Goal: Transaction & Acquisition: Purchase product/service

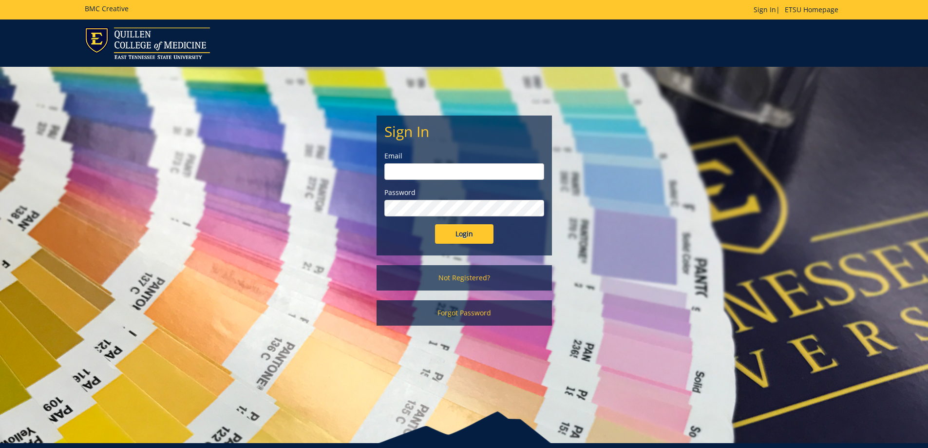
type input "[EMAIL_ADDRESS][DOMAIN_NAME]"
click at [468, 240] on input "Login" at bounding box center [464, 233] width 58 height 19
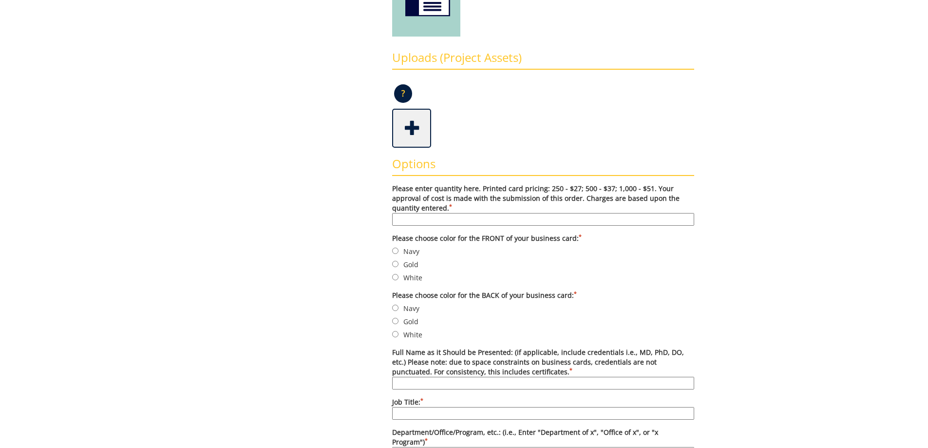
scroll to position [244, 0]
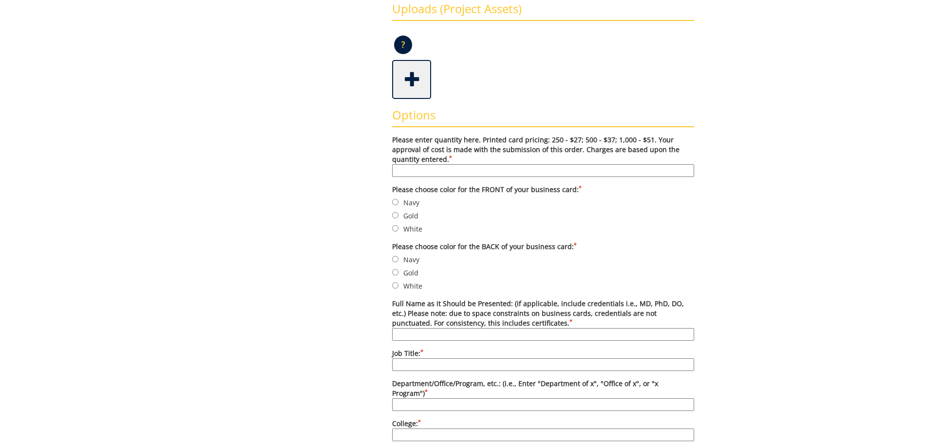
click at [472, 168] on input "Please enter quantity here. Printed card pricing: 250 - $27; 500 - $37; 1,000 -…" at bounding box center [543, 170] width 302 height 13
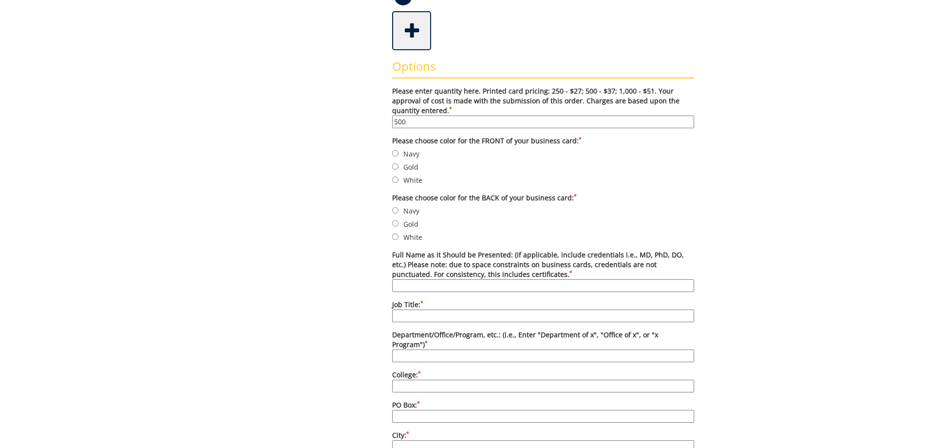
type input "500"
click at [348, 139] on div "Some kind of message here. New Project Product Type Order ETSU Business Card ET…" at bounding box center [464, 374] width 475 height 1131
click at [393, 151] on input "Navy" at bounding box center [395, 153] width 6 height 6
radio input "true"
click at [410, 212] on label "Navy" at bounding box center [543, 210] width 302 height 11
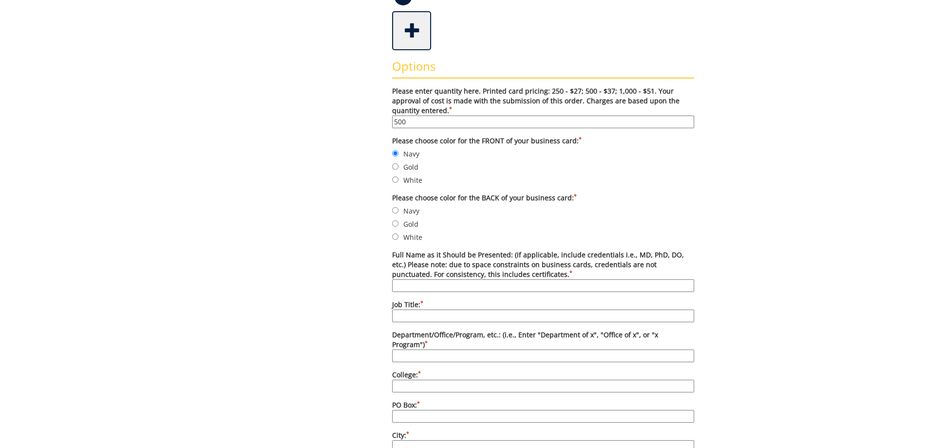
click at [399, 212] on input "Navy" at bounding box center [395, 210] width 6 height 6
radio input "true"
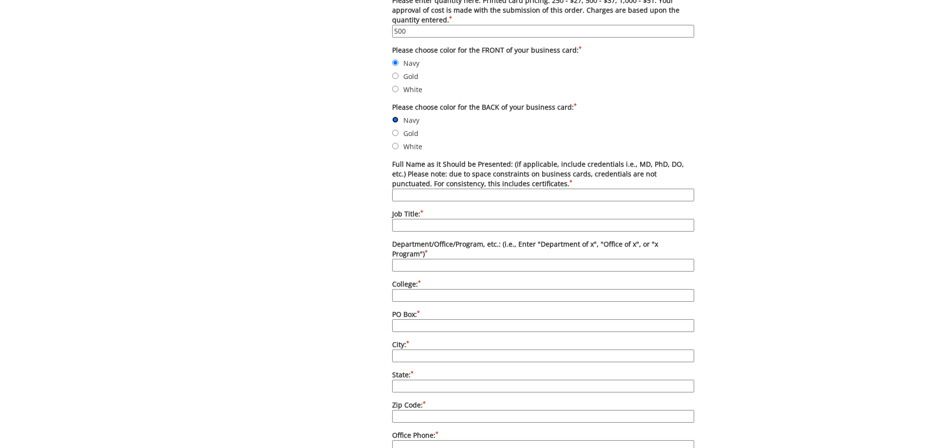
scroll to position [390, 0]
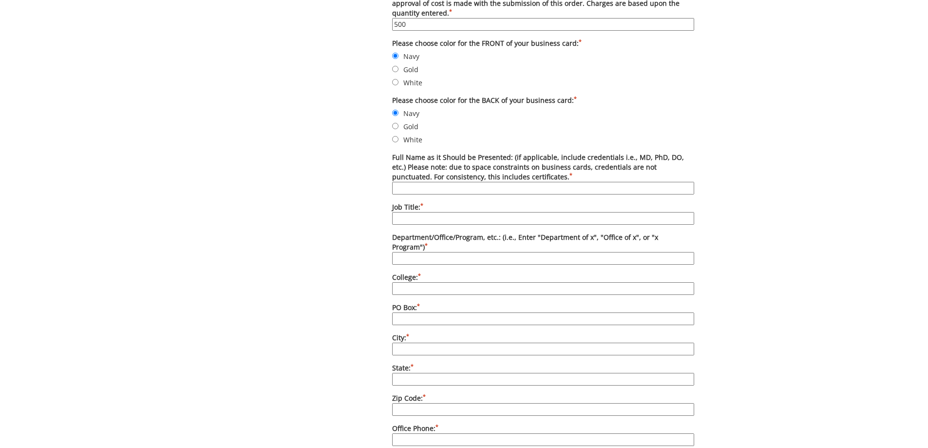
click at [458, 191] on input "Full Name as it Should be Presented: (if applicable, include credentials i.e., …" at bounding box center [543, 188] width 302 height 13
type input "[PERSON_NAME]"
click at [457, 216] on input "Job Title: *" at bounding box center [543, 218] width 302 height 13
type input "Professor of Epidemiology"
click at [440, 252] on input "Department/Office/Program, etc.: (i.e., Enter "Department of x", "Office of x",…" at bounding box center [543, 258] width 302 height 13
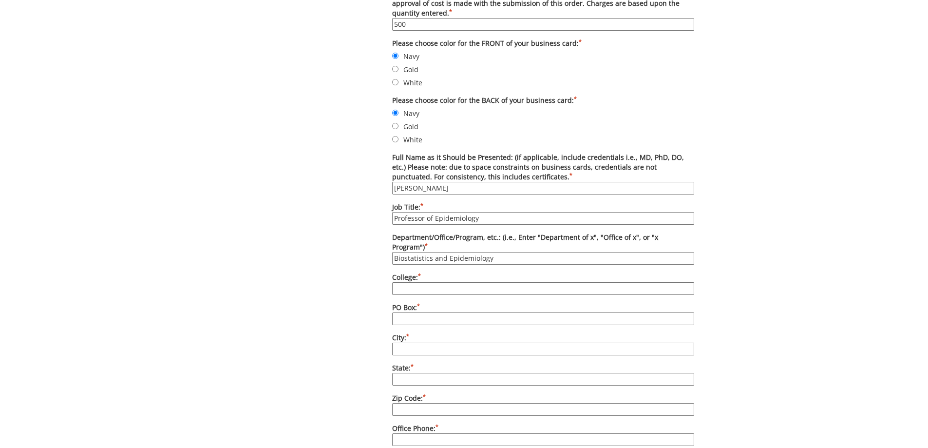
type input "Biostatistics and Epidemiology"
click at [437, 282] on input "College: *" at bounding box center [543, 288] width 302 height 13
type input "College of Public Health"
click at [406, 313] on input "PO Box: *" at bounding box center [543, 318] width 302 height 13
paste input "70259"
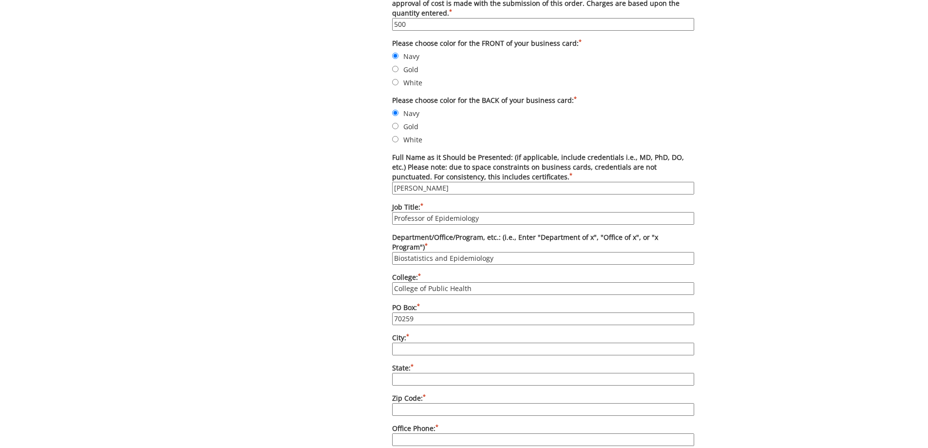
type input "70259"
click at [415, 343] on input "City: *" at bounding box center [543, 349] width 302 height 13
type input "[GEOGRAPHIC_DATA]"
type input "TN"
click at [423, 403] on input "Zip Code: *" at bounding box center [543, 409] width 302 height 13
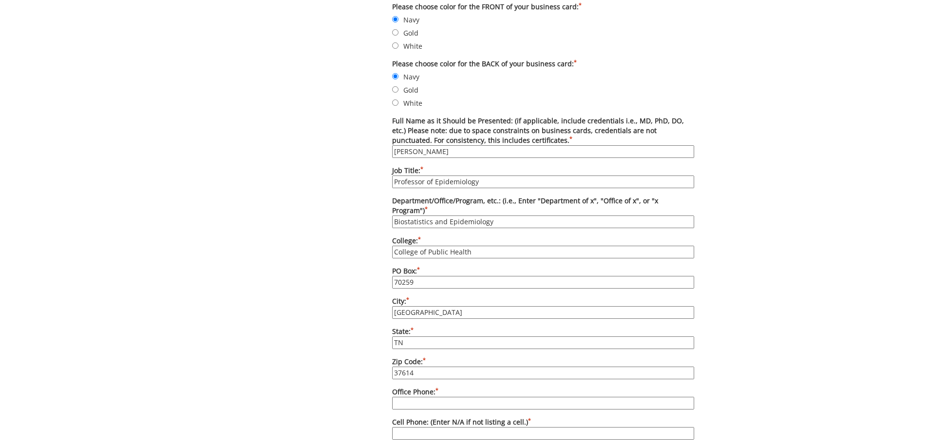
scroll to position [487, 0]
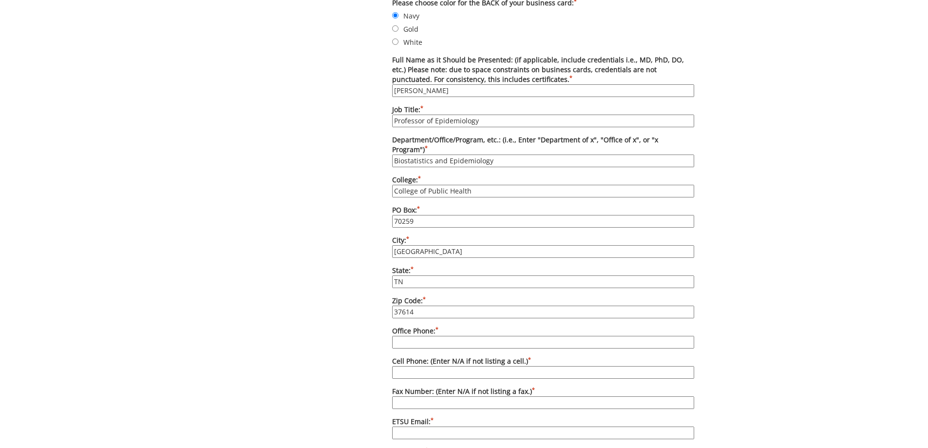
type input "37614"
click at [414, 336] on input "Office Phone: *" at bounding box center [543, 342] width 302 height 13
click at [420, 336] on input "Office Phone: *" at bounding box center [543, 342] width 302 height 13
type input "4232517754"
click at [412, 366] on input "Cell Phone: (Enter N/A if not listing a cell.) *" at bounding box center [543, 372] width 302 height 13
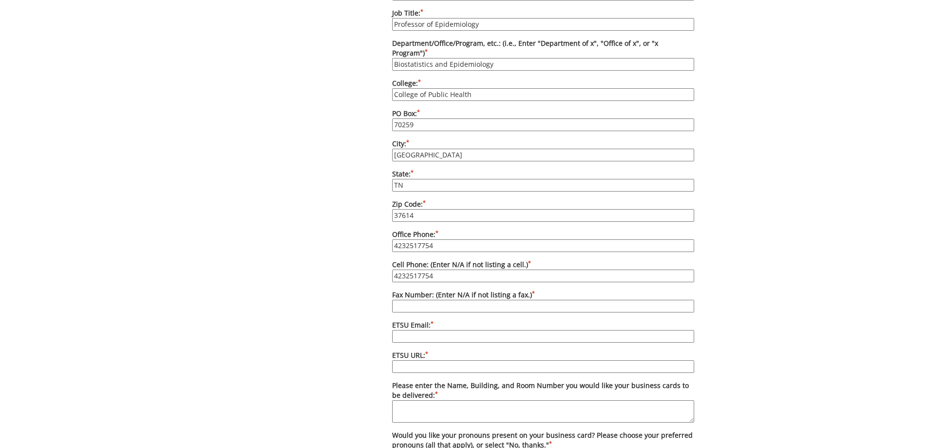
scroll to position [585, 0]
type input "4232517754"
click at [414, 329] on input "ETSU Email: *" at bounding box center [543, 335] width 302 height 13
type input "[EMAIL_ADDRESS][DOMAIN_NAME]"
click at [435, 359] on input "ETSU URL: *" at bounding box center [543, 365] width 302 height 13
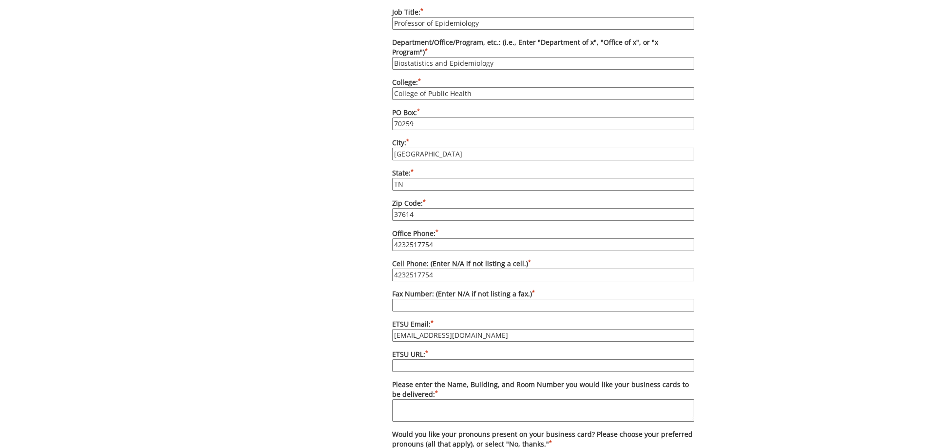
paste input "[URL][DOMAIN_NAME]"
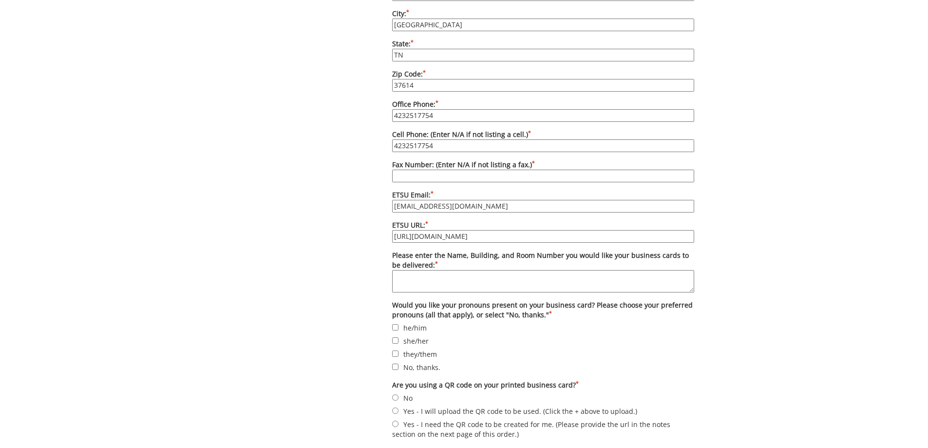
scroll to position [731, 0]
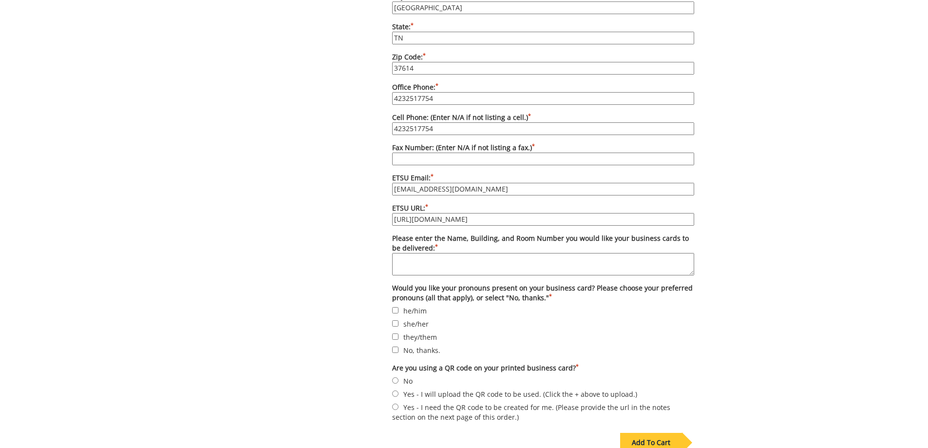
type input "[URL][DOMAIN_NAME]"
click at [445, 253] on textarea "Please enter the Name, Building, and Room Number you would like your business c…" at bounding box center [543, 264] width 302 height 22
paste textarea "Lesia Pendleton"
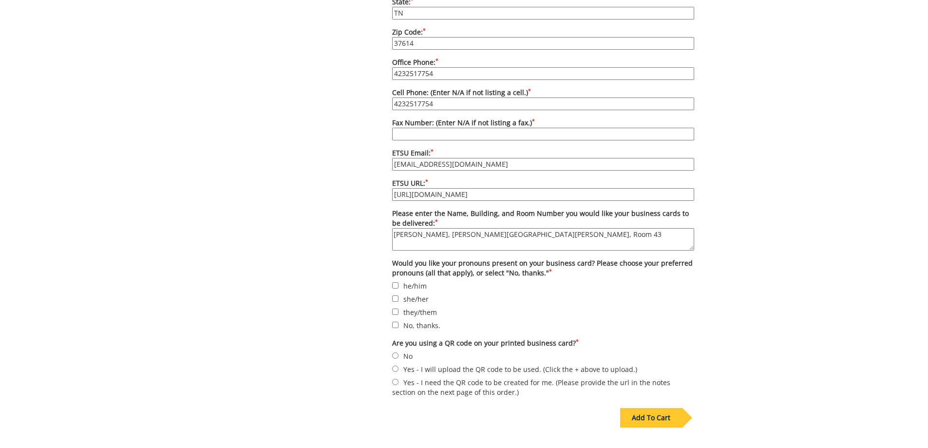
scroll to position [780, 0]
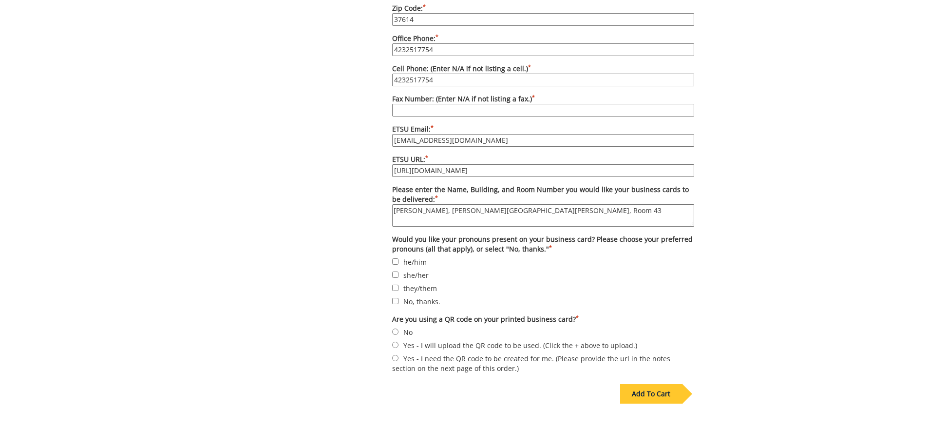
type textarea "Lesia Pendleton, Lamb Hall, Room 43"
click at [395, 298] on input "No, thanks." at bounding box center [395, 301] width 6 height 6
checkbox input "true"
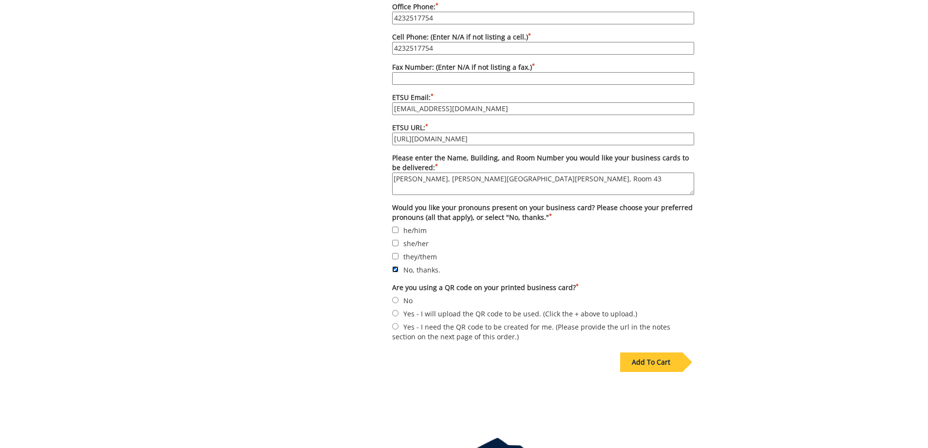
scroll to position [828, 0]
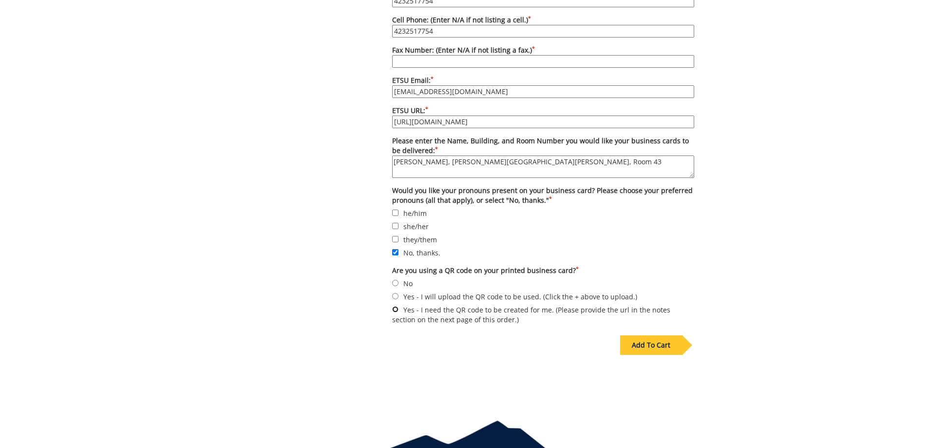
click at [395, 306] on input "Yes - I need the QR code to be created for me. (Please provide the url in the n…" at bounding box center [395, 309] width 6 height 6
radio input "true"
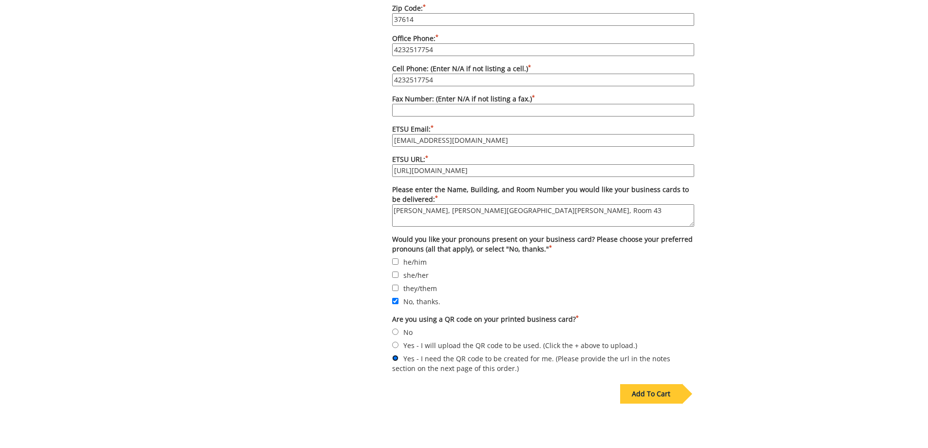
scroll to position [682, 0]
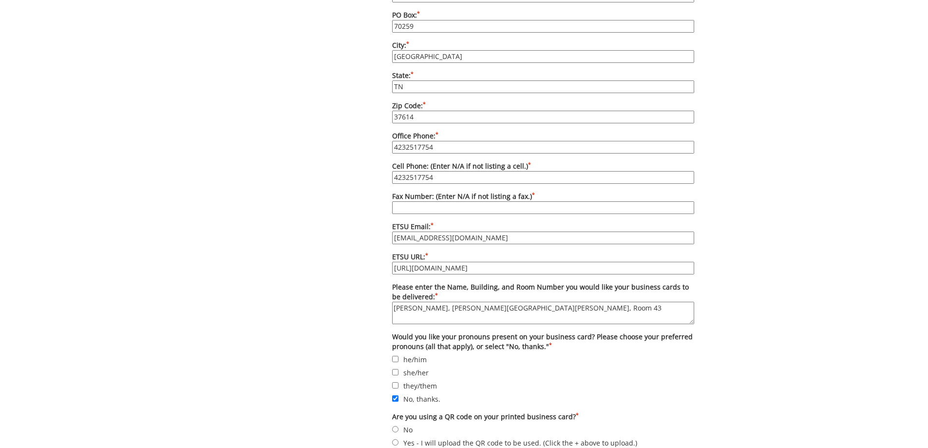
click at [512, 302] on textarea "Lesia Pendleton, Lamb Hall, Room 43" at bounding box center [543, 313] width 302 height 22
drag, startPoint x: 504, startPoint y: 297, endPoint x: 513, endPoint y: 297, distance: 9.3
click at [513, 302] on textarea "Lesia Pendleton, Lamb Hall, Room 43" at bounding box center [543, 313] width 302 height 22
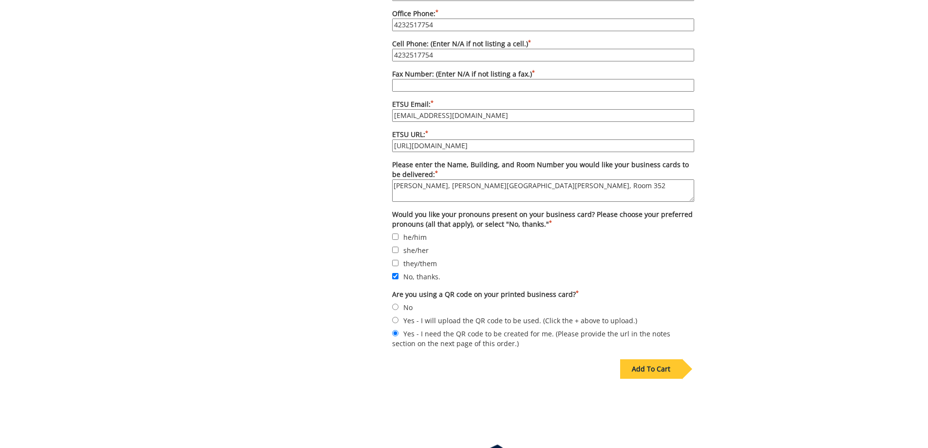
scroll to position [828, 0]
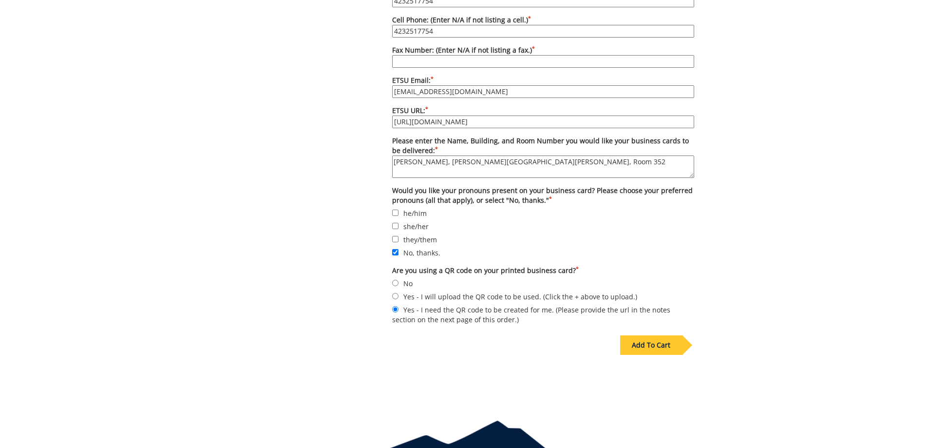
type textarea "[PERSON_NAME], [PERSON_NAME][GEOGRAPHIC_DATA][PERSON_NAME], Room 352"
click at [649, 336] on div "Add To Cart" at bounding box center [651, 344] width 62 height 19
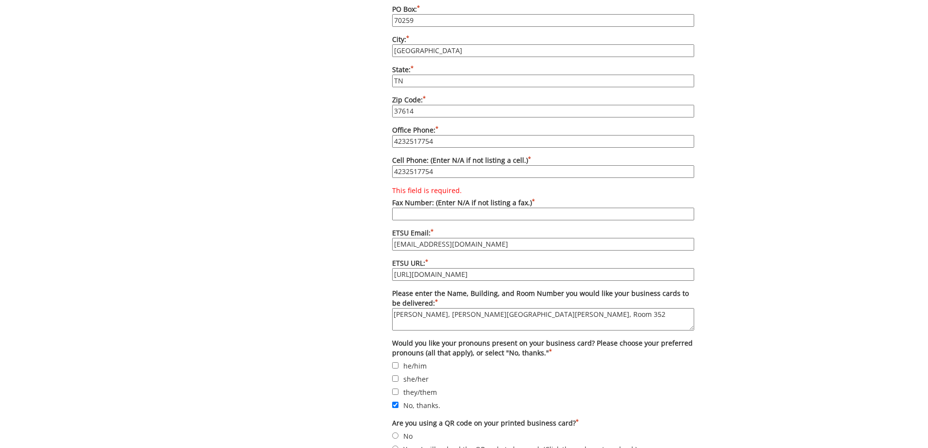
scroll to position [682, 0]
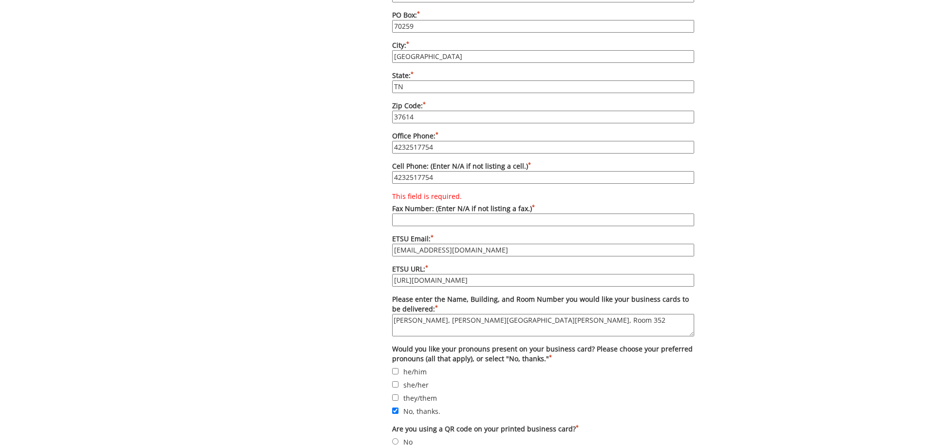
click at [461, 213] on input "This field is required. Fax Number: (Enter N/A if not listing a fax.) *" at bounding box center [543, 219] width 302 height 13
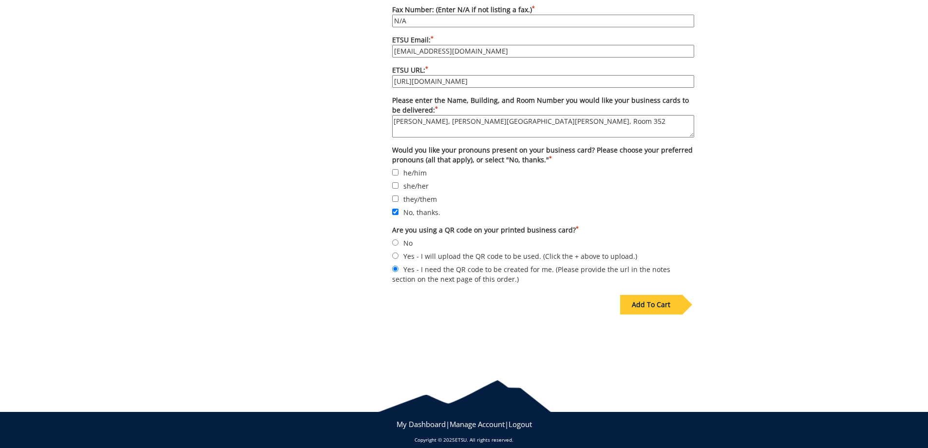
type input "N/A"
click at [654, 297] on div "Add To Cart" at bounding box center [651, 304] width 62 height 19
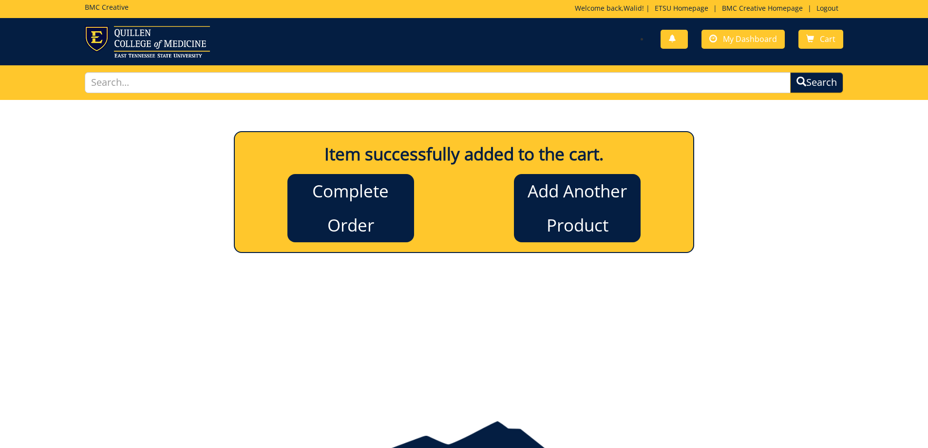
scroll to position [0, 0]
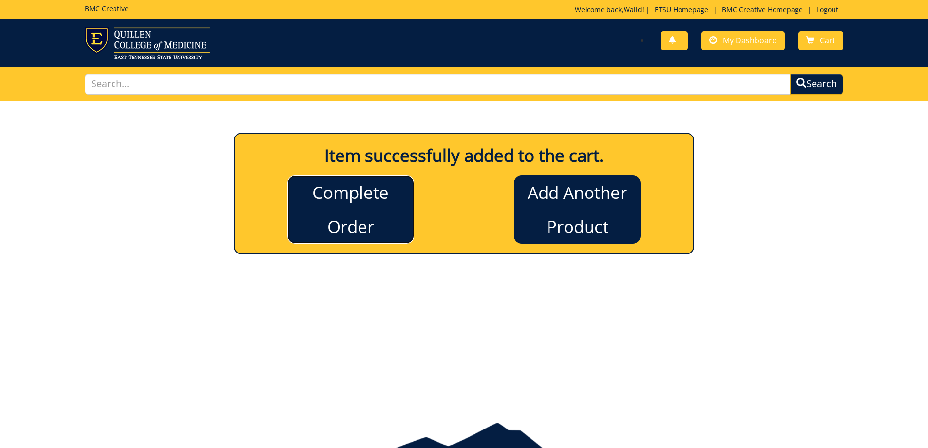
click at [355, 232] on link "Complete Order" at bounding box center [351, 209] width 127 height 68
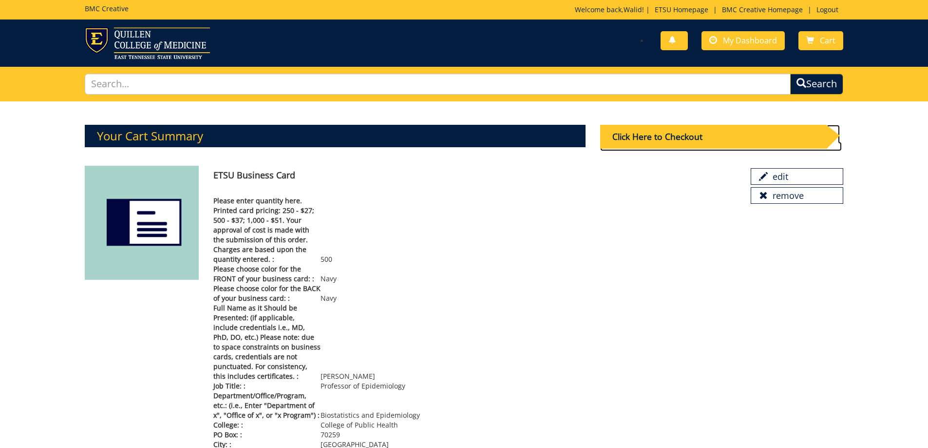
click at [694, 143] on div "Click Here to Checkout" at bounding box center [713, 137] width 226 height 24
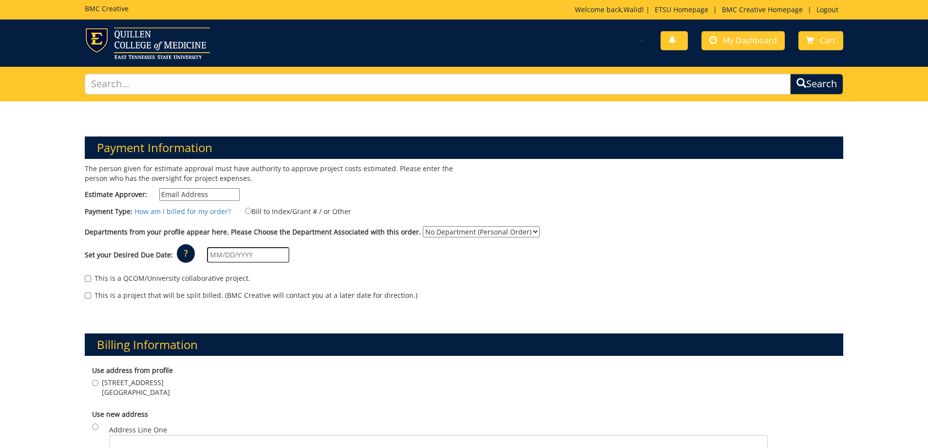
click at [190, 193] on input "Estimate Approver:" at bounding box center [199, 194] width 80 height 13
click at [188, 192] on input "Estimate Approver:" at bounding box center [199, 194] width 80 height 13
click at [232, 197] on input "Estimate Approver:" at bounding box center [199, 194] width 80 height 13
paste input "pendletonll1@etsu.edu"
type input "pendletonll1@etsu.edu"
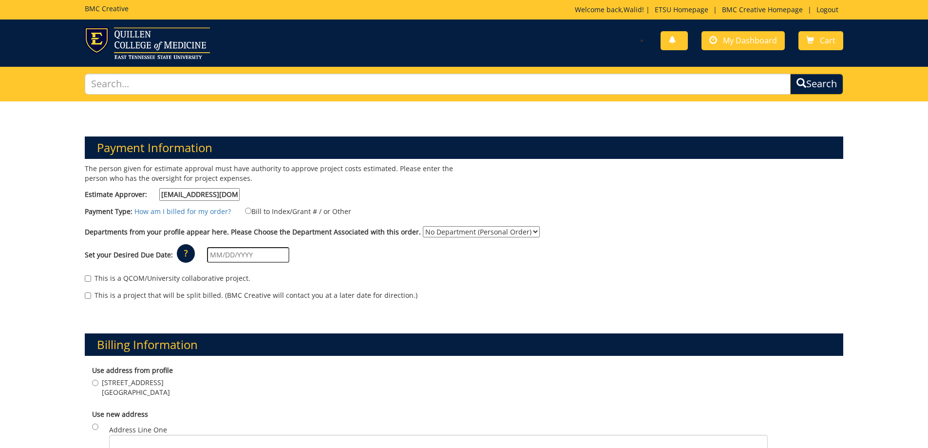
click at [301, 191] on div "The person given for estimate approval must have authority to approve project c…" at bounding box center [270, 185] width 387 height 42
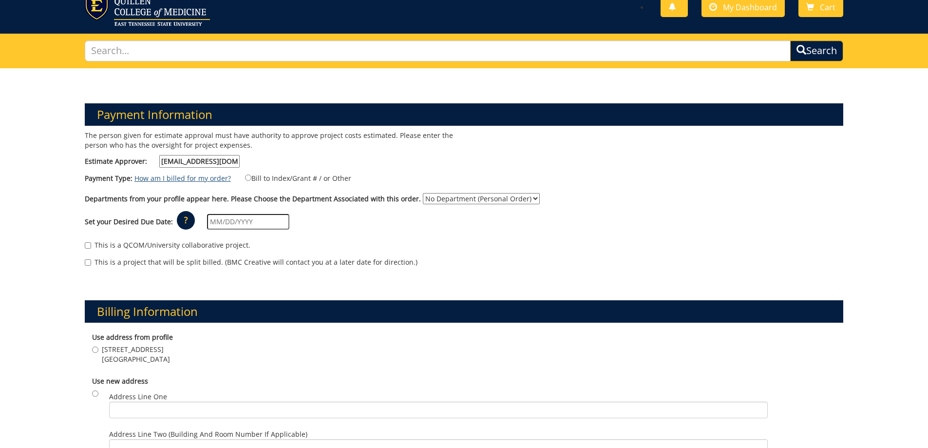
scroll to position [49, 0]
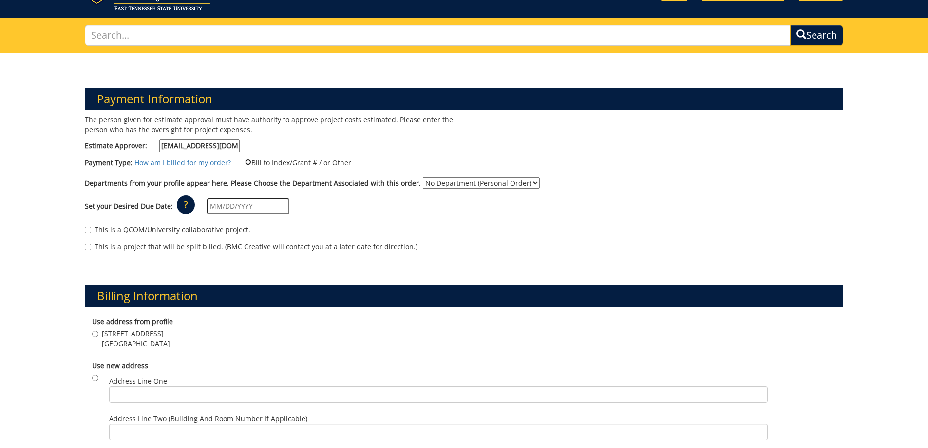
click at [245, 162] on input "Bill to Index/Grant # / or Other" at bounding box center [248, 162] width 6 height 6
radio input "true"
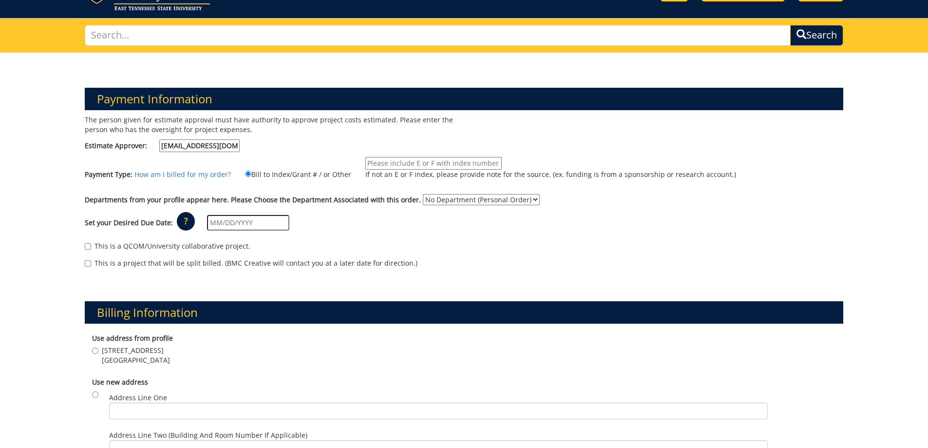
click at [395, 161] on input "If not an E or F index, please provide note for the source. (ex. funding is fro…" at bounding box center [434, 163] width 136 height 13
click at [172, 174] on link "How am I billed for my order?" at bounding box center [183, 174] width 96 height 9
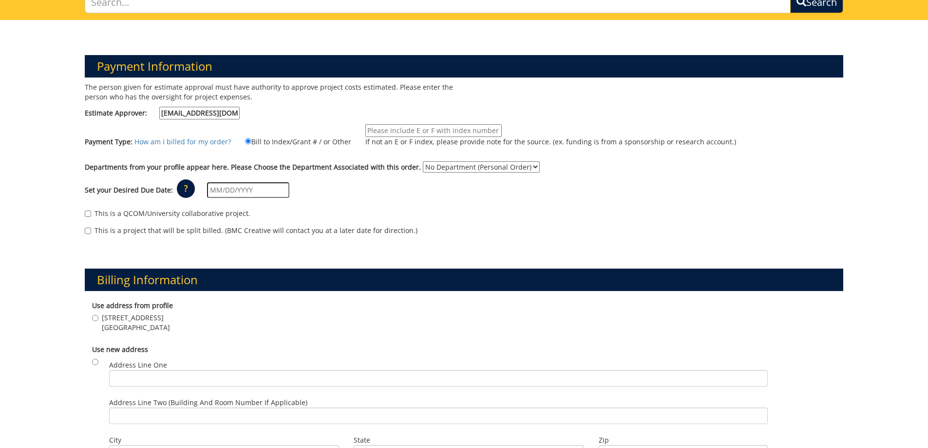
scroll to position [97, 0]
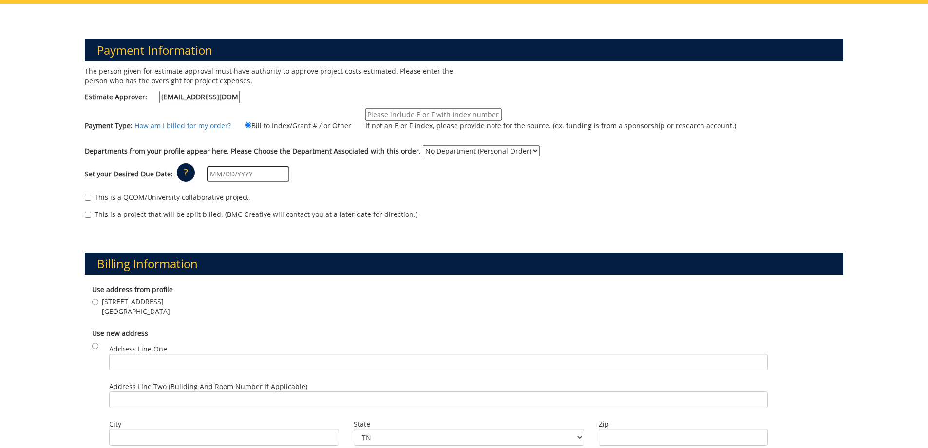
click at [441, 150] on select "No Department (Personal Order) Biostatistics / Epidemiology" at bounding box center [481, 150] width 117 height 11
select select "27"
click at [423, 145] on select "No Department (Personal Order) Biostatistics / Epidemiology" at bounding box center [481, 150] width 117 height 11
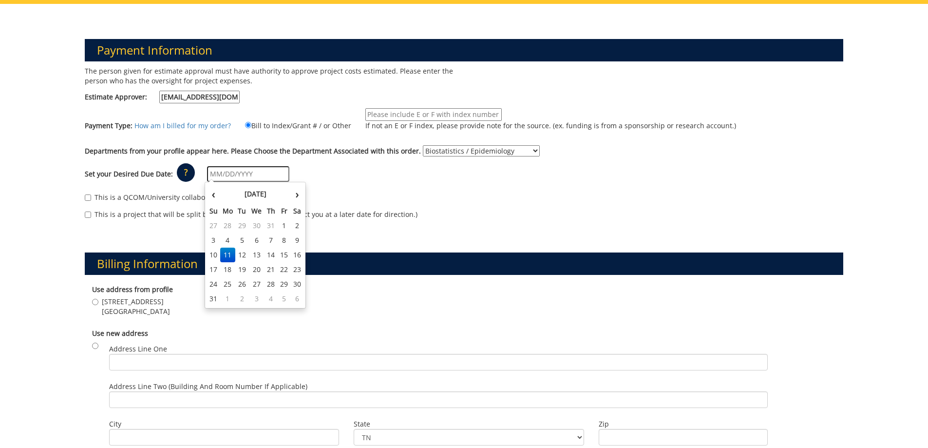
click at [275, 175] on input "text" at bounding box center [248, 174] width 82 height 16
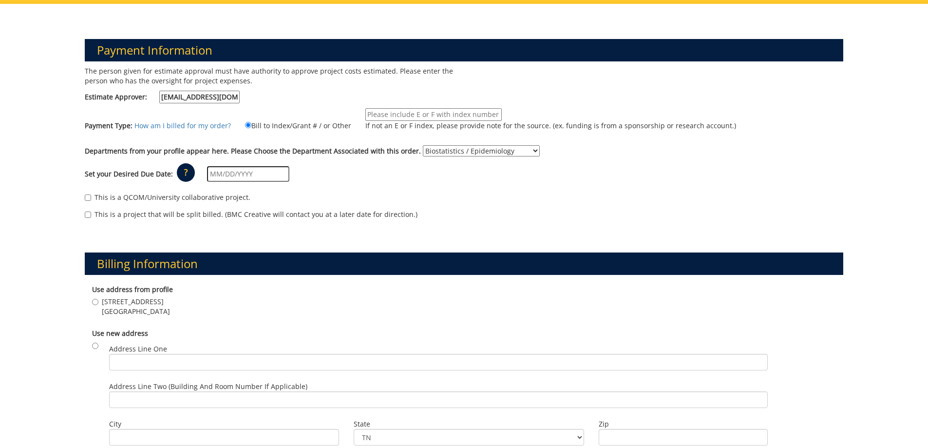
click at [183, 171] on p "?" at bounding box center [186, 172] width 18 height 19
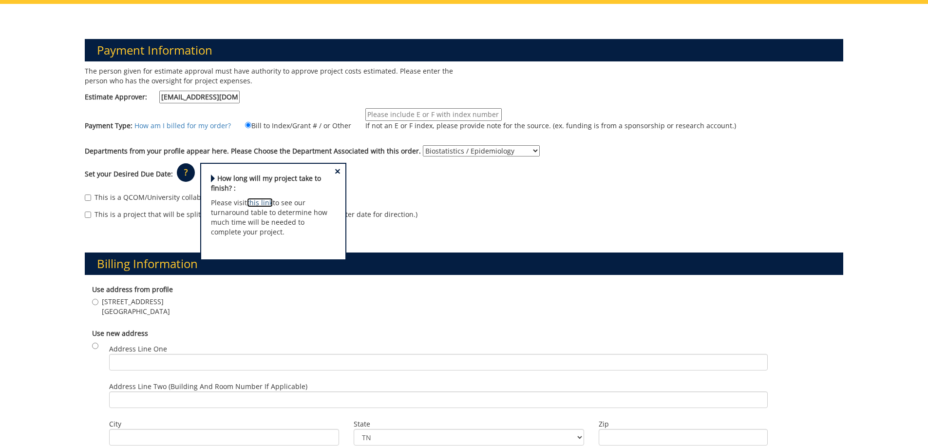
click at [258, 201] on link "this link" at bounding box center [260, 202] width 26 height 9
click at [167, 182] on div "Set your Desired Due Date: ? × How long will my project take to finish? : Pleas…" at bounding box center [464, 174] width 774 height 27
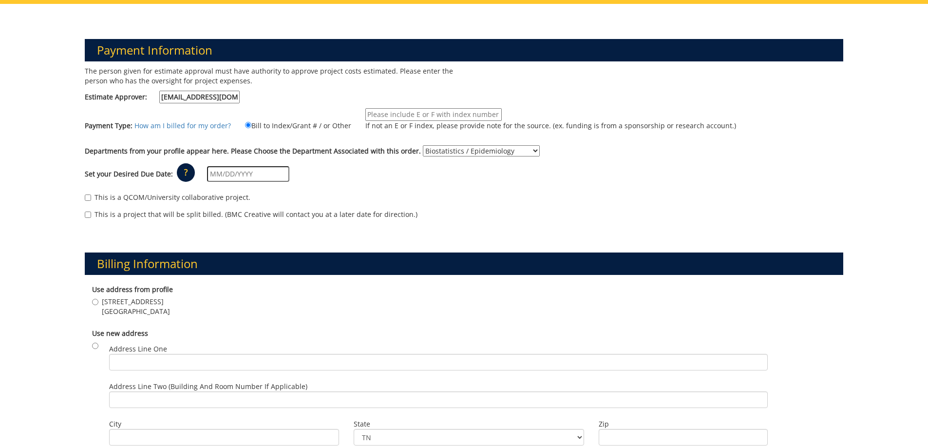
click at [246, 178] on input "text" at bounding box center [248, 174] width 82 height 16
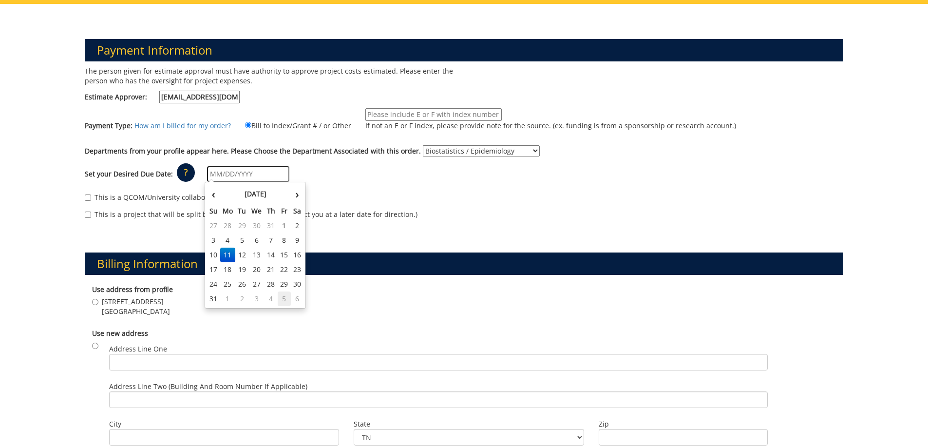
click at [285, 298] on td "5" at bounding box center [284, 298] width 13 height 15
type input "[DATE]"
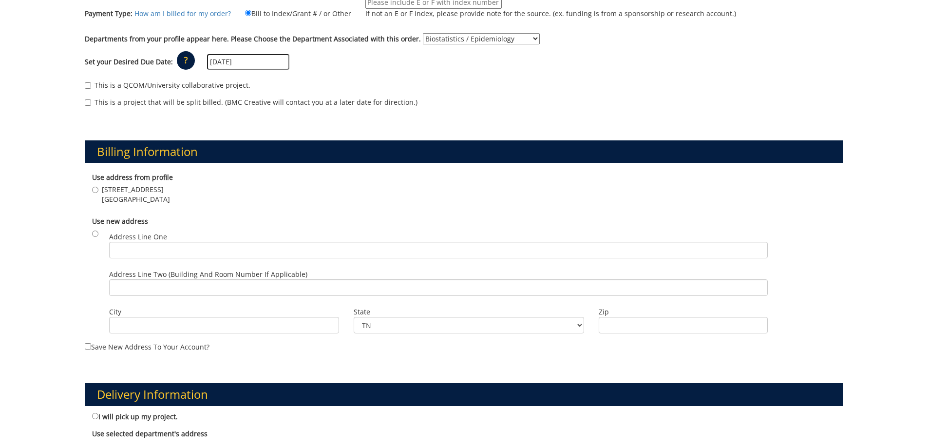
scroll to position [244, 0]
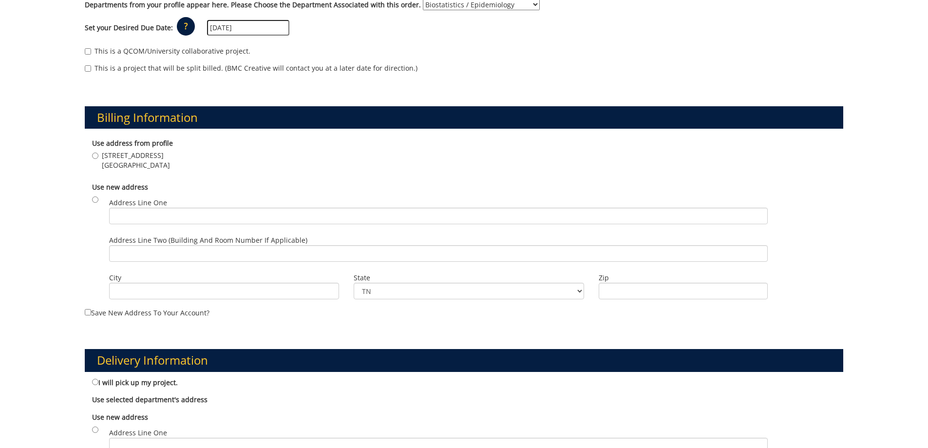
click at [96, 202] on div "Use new address Address Line One Address Line Two (Building and Room Number if …" at bounding box center [464, 242] width 759 height 130
click at [94, 201] on input "radio" at bounding box center [95, 199] width 6 height 6
radio input "true"
click at [137, 215] on input "Address Line One" at bounding box center [438, 216] width 659 height 17
click at [171, 212] on input "Address Line One" at bounding box center [438, 216] width 659 height 17
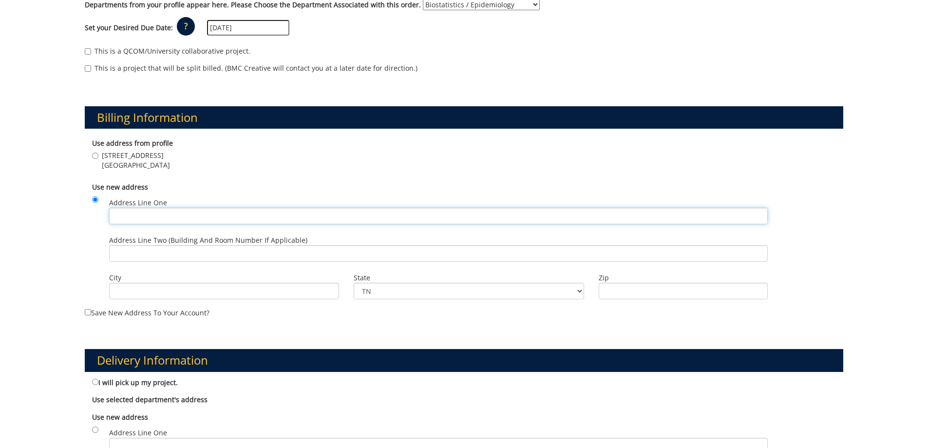
type input "1276 Gilbreath Dr"
type input "[GEOGRAPHIC_DATA]"
type input "37614"
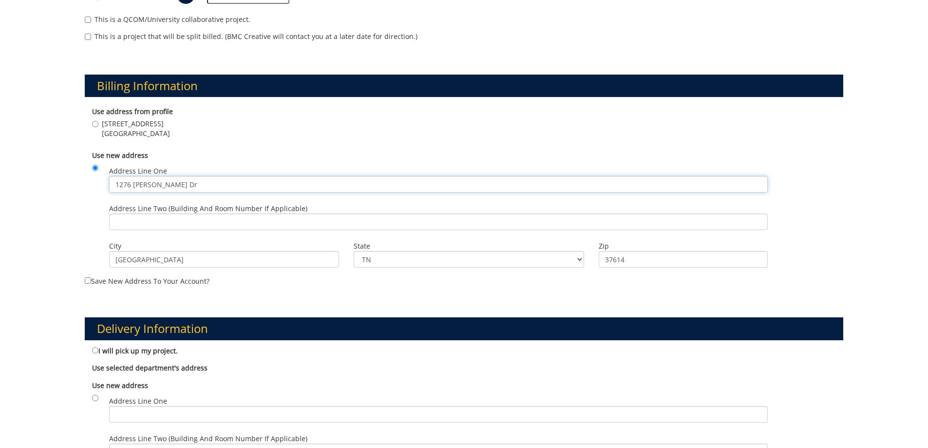
scroll to position [292, 0]
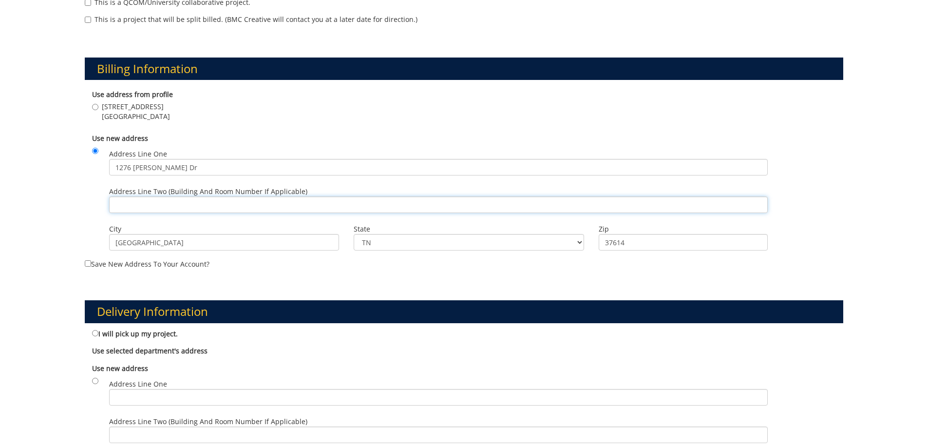
click at [212, 208] on input "Address Line Two (Building and Room Number if applicable)" at bounding box center [438, 204] width 659 height 17
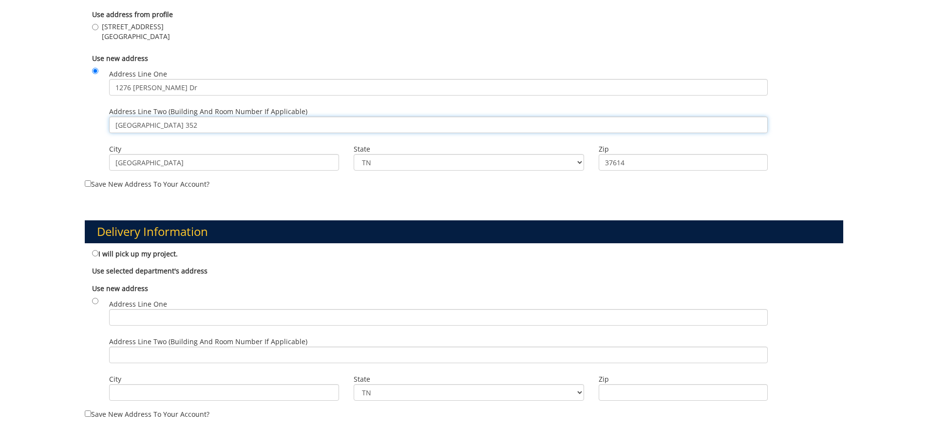
scroll to position [390, 0]
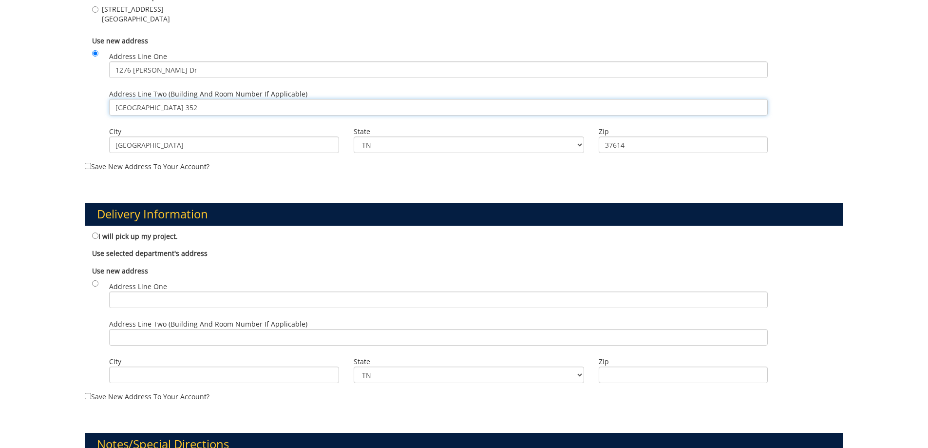
type input "Lamb Hall Room 352"
click at [89, 166] on input "Save new address to your account?" at bounding box center [88, 166] width 6 height 6
checkbox input "true"
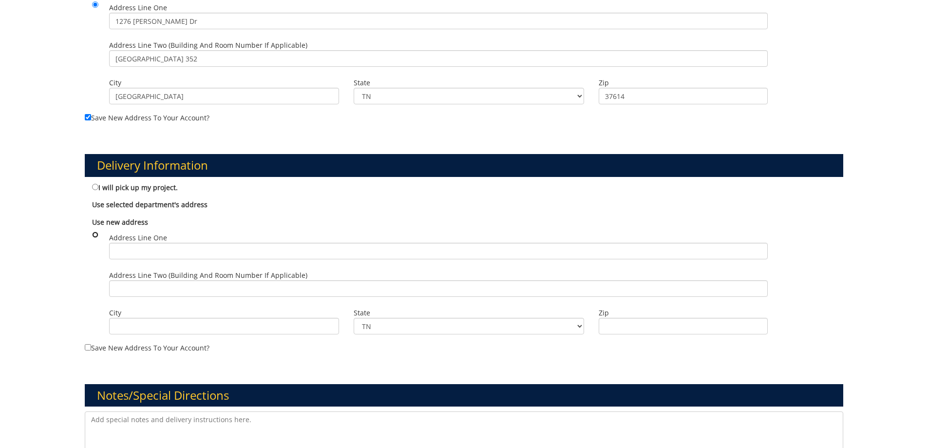
click at [94, 233] on input "radio" at bounding box center [95, 234] width 6 height 6
radio input "true"
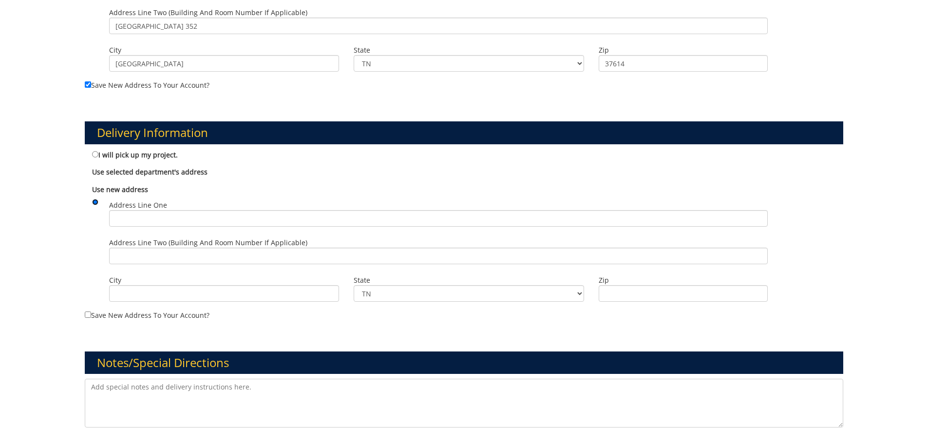
scroll to position [487, 0]
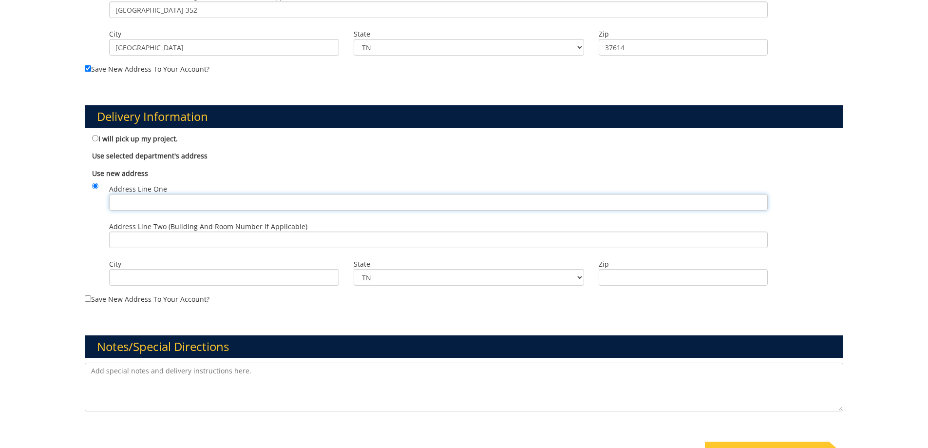
click at [148, 200] on input "Address Line One" at bounding box center [438, 202] width 659 height 17
type input "1276 Gilbreath Dr"
type input "[GEOGRAPHIC_DATA]"
type input "37614"
click at [168, 233] on input "Address Line Two (Building and Room Number if applicable)" at bounding box center [438, 239] width 659 height 17
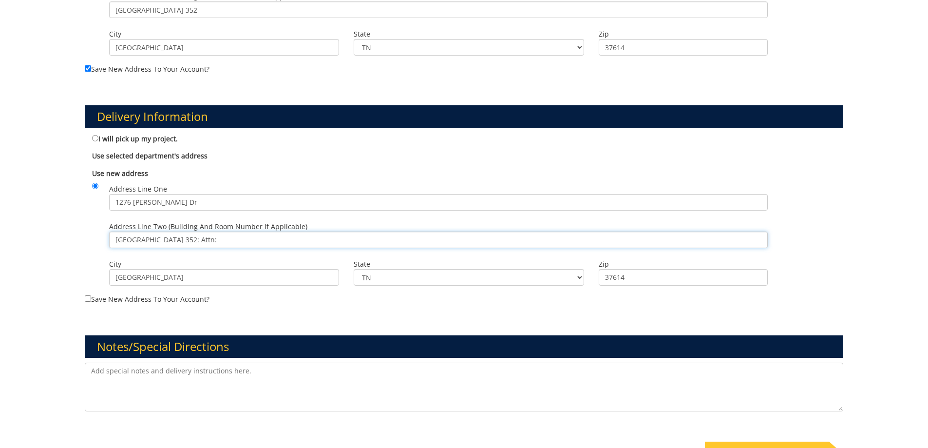
click at [237, 237] on input "Lamb Hall Room 352: Attn:" at bounding box center [438, 239] width 659 height 17
paste input "Lesia Pendleton"
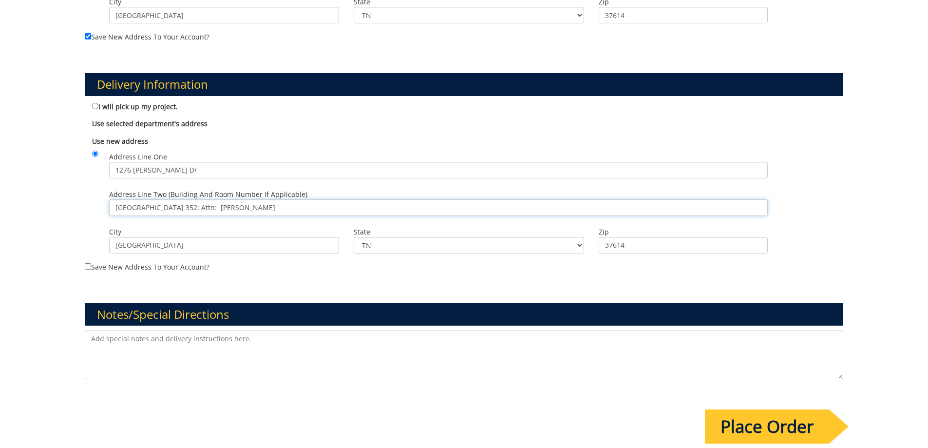
scroll to position [536, 0]
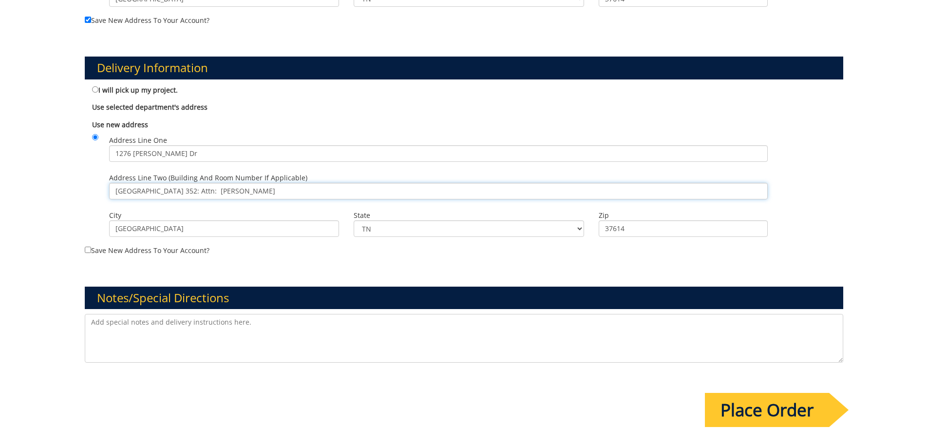
type input "Lamb Hall Room 352: Attn: Lesia Pendleton"
click at [233, 332] on textarea at bounding box center [464, 338] width 759 height 49
paste textarea "[URL][DOMAIN_NAME]"
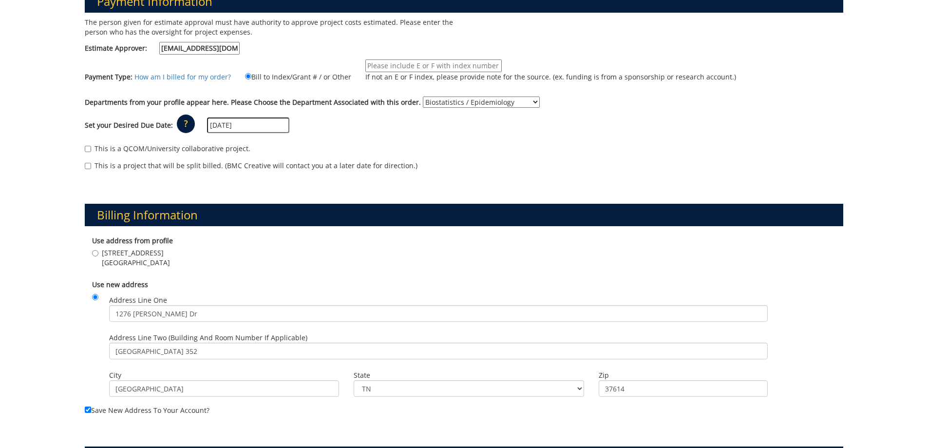
scroll to position [0, 0]
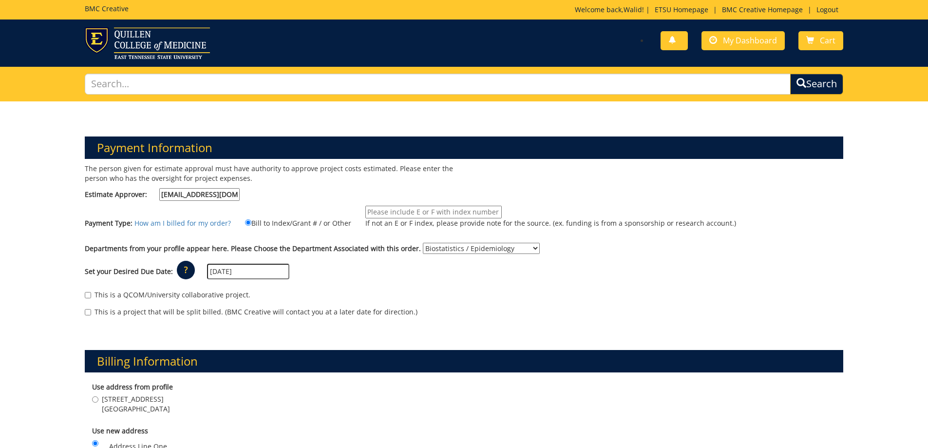
type textarea "Please create a QR code using my webpage [URL][DOMAIN_NAME]"
click at [389, 266] on div "Set your Desired Due Date: ? × How long will my project take to finish? : Pleas…" at bounding box center [464, 271] width 774 height 27
click at [401, 212] on input "If not an E or F index, please provide note for the source. (ex. funding is fro…" at bounding box center [434, 212] width 136 height 13
click at [397, 210] on input "If not an E or F index, please provide note for the source. (ex. funding is fro…" at bounding box center [434, 212] width 136 height 13
paste input "81100-200"
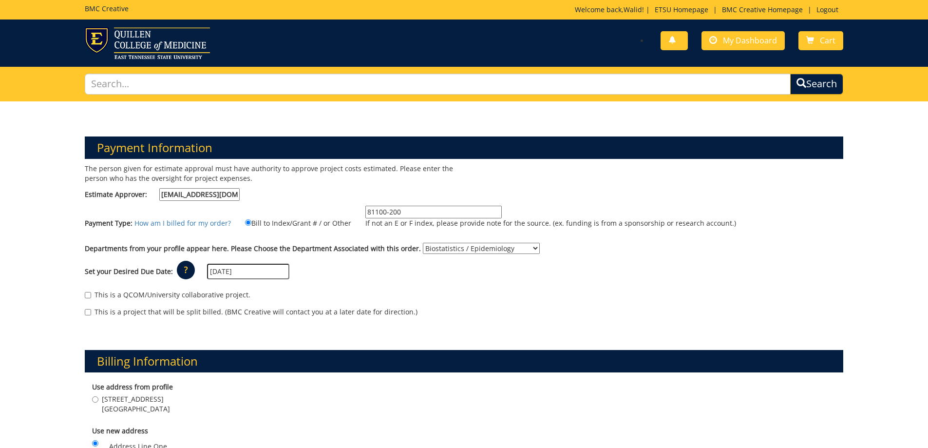
type input "81100-200"
click at [378, 231] on label "81100-200 If not an E or F index, please provide note for the source. (ex. fund…" at bounding box center [544, 219] width 383 height 27
click at [378, 218] on input "81100-200" at bounding box center [434, 212] width 136 height 13
click at [363, 263] on div "Set your Desired Due Date: ? × How long will my project take to finish? : Pleas…" at bounding box center [464, 271] width 774 height 27
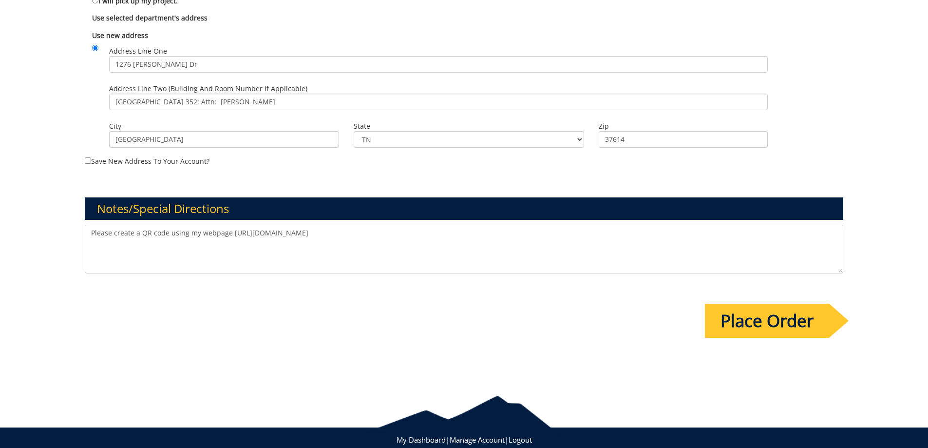
scroll to position [634, 0]
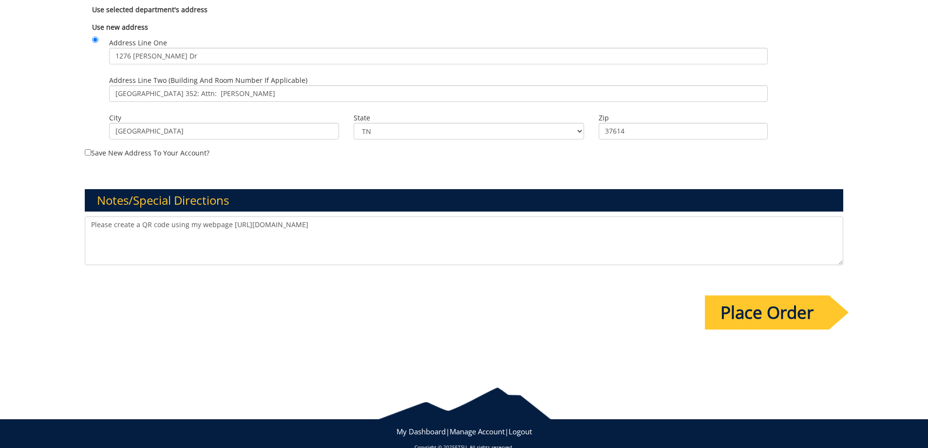
click at [781, 326] on input "Place Order" at bounding box center [767, 312] width 124 height 34
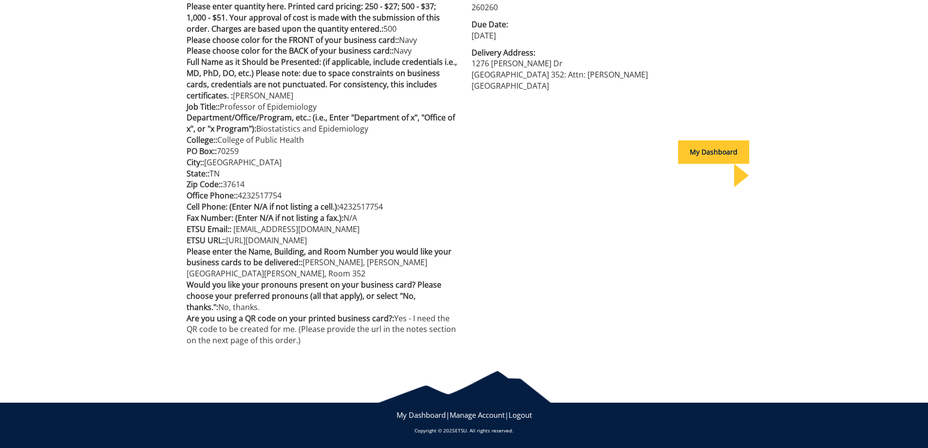
scroll to position [293, 0]
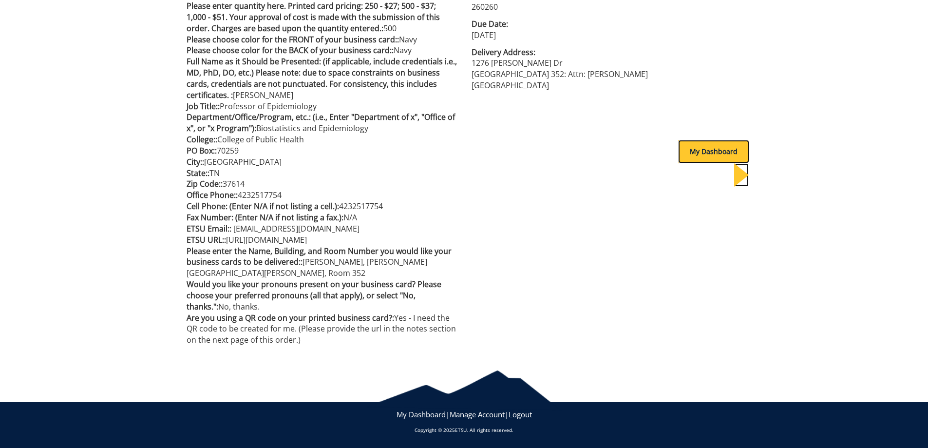
click at [710, 158] on div "My Dashboard" at bounding box center [713, 151] width 71 height 23
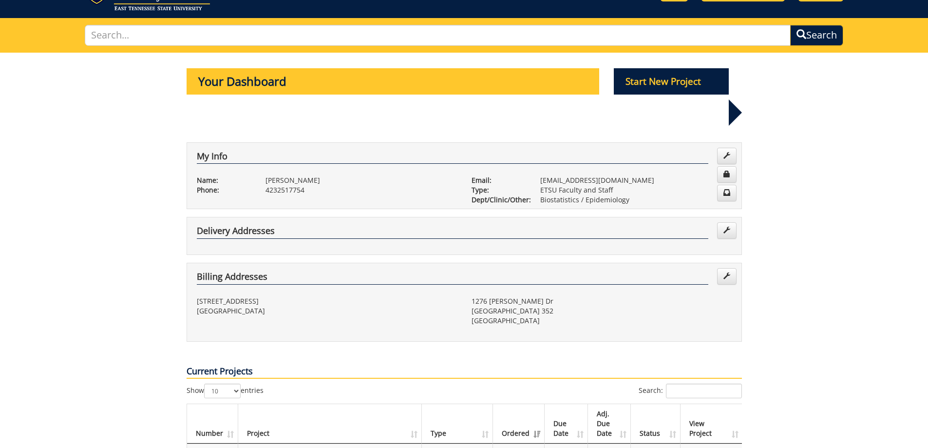
scroll to position [244, 0]
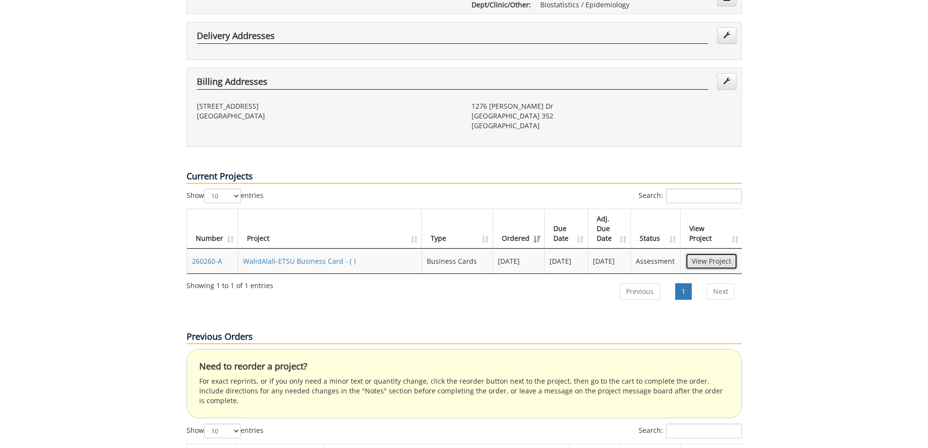
click at [711, 253] on link "View Project" at bounding box center [712, 261] width 52 height 17
